Goal: Information Seeking & Learning: Obtain resource

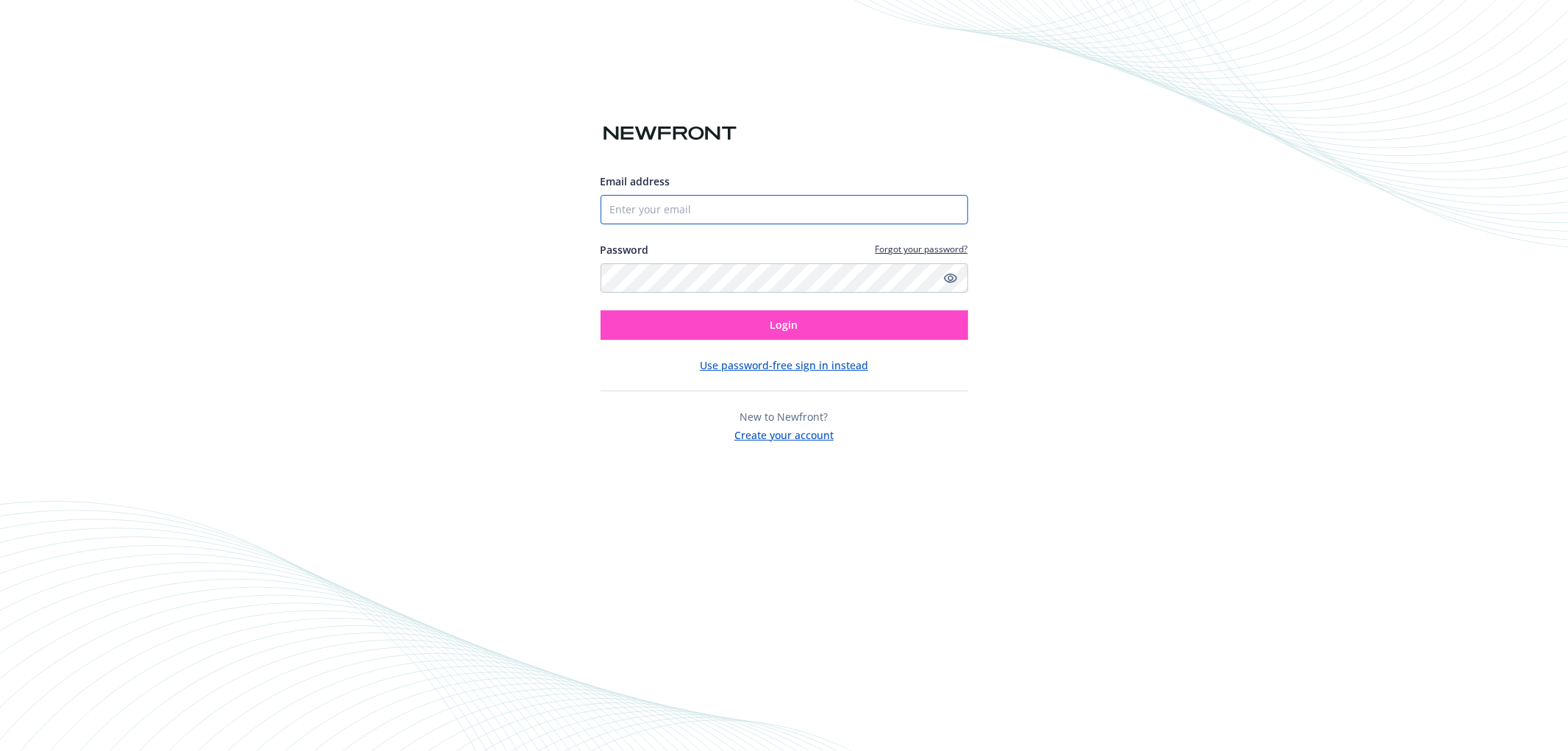
type input "[EMAIL_ADDRESS][DOMAIN_NAME]"
click at [788, 329] on span "Login" at bounding box center [784, 325] width 28 height 14
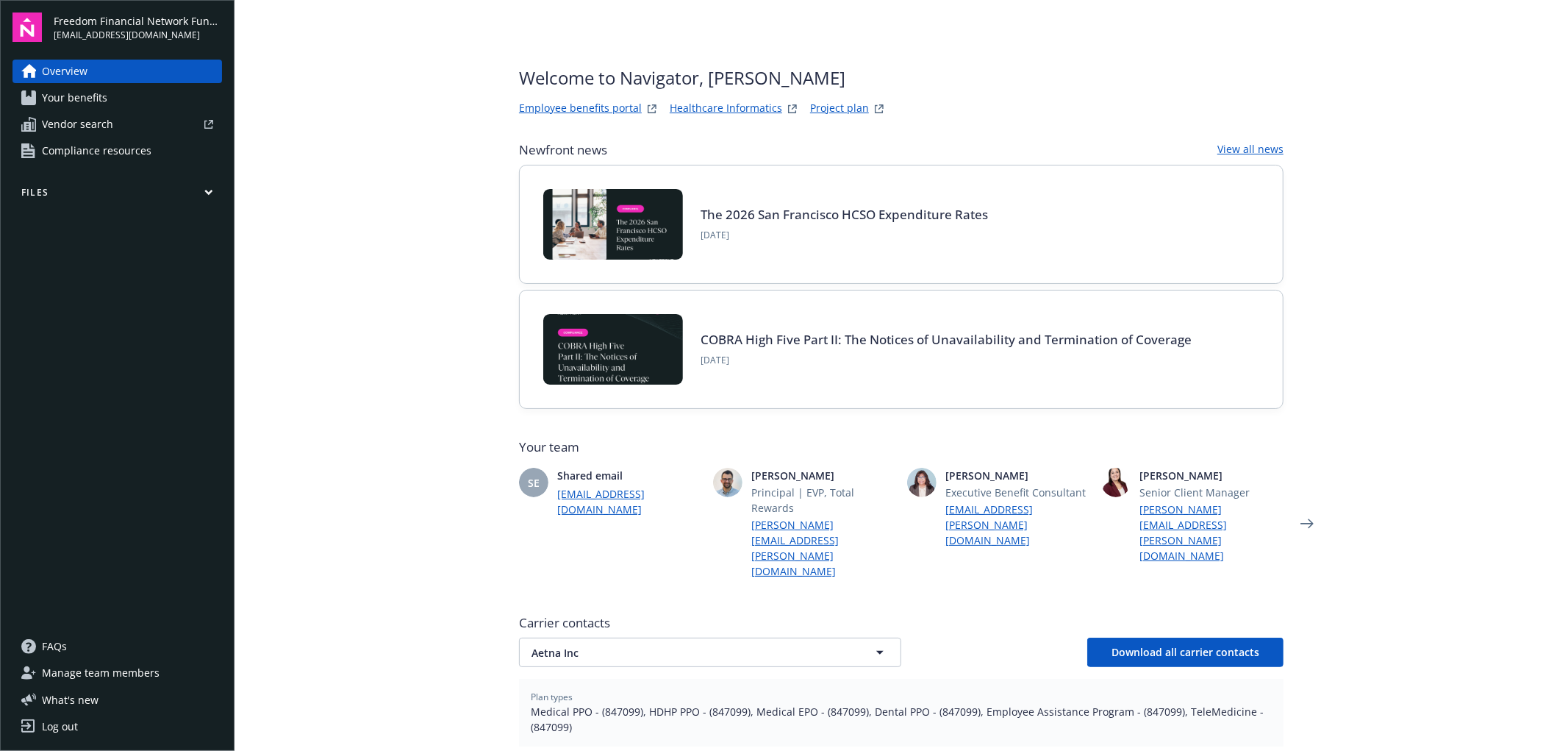
click at [576, 104] on link "Employee benefits portal" at bounding box center [580, 108] width 123 height 18
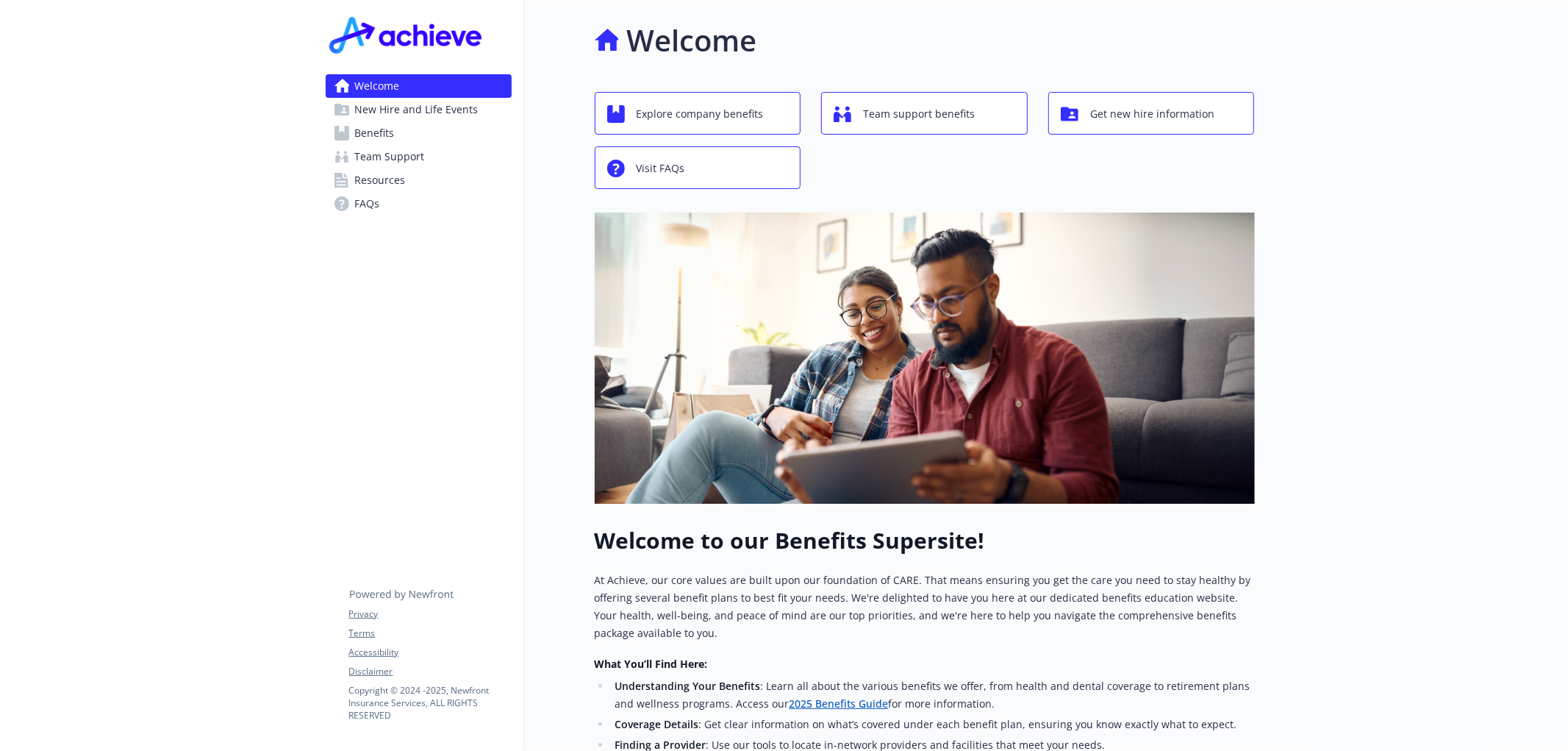
click at [794, 700] on link "2025 Benefits Guide" at bounding box center [838, 703] width 99 height 14
